Goal: Check status: Check status

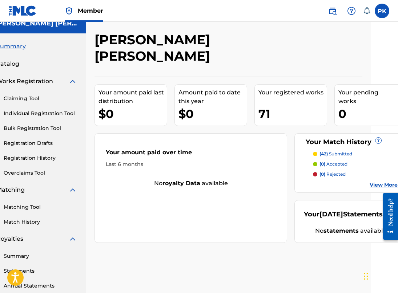
scroll to position [8, 36]
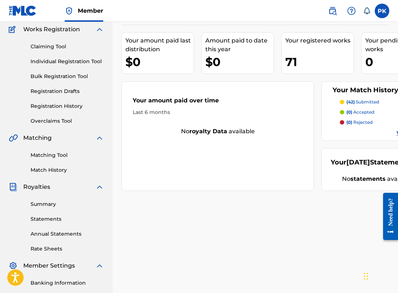
scroll to position [61, 0]
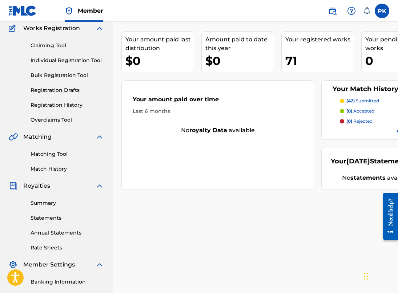
click at [48, 205] on link "Summary" at bounding box center [67, 203] width 73 height 8
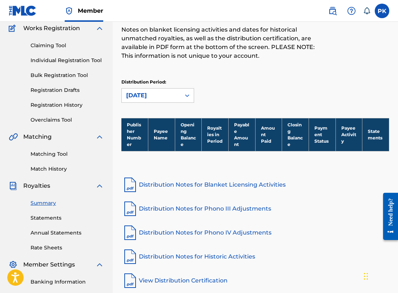
scroll to position [62, 0]
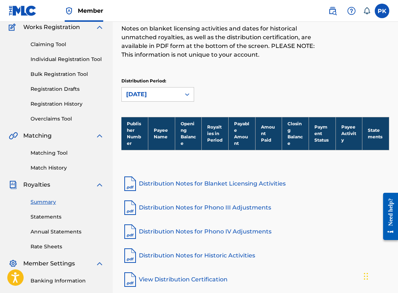
click at [44, 234] on link "Annual Statements" at bounding box center [67, 232] width 73 height 8
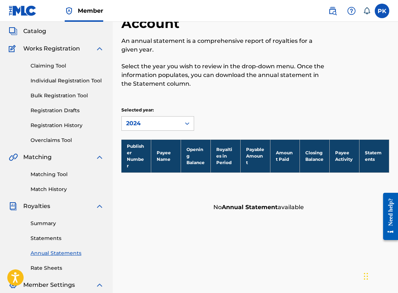
scroll to position [57, 0]
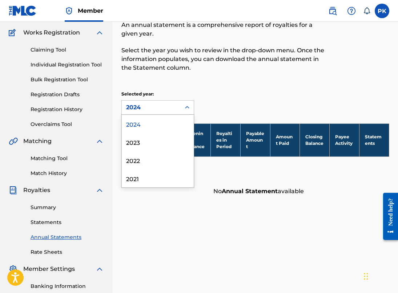
click at [141, 110] on div "2024" at bounding box center [151, 107] width 50 height 9
click at [138, 157] on div "2022" at bounding box center [158, 160] width 72 height 18
